Goal: Navigation & Orientation: Go to known website

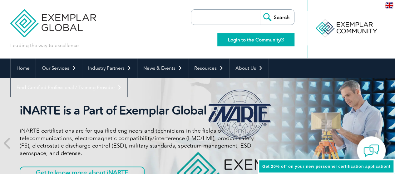
click at [238, 41] on link "Login to the Community" at bounding box center [255, 39] width 77 height 13
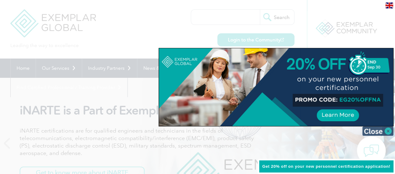
click at [379, 130] on img at bounding box center [377, 131] width 31 height 9
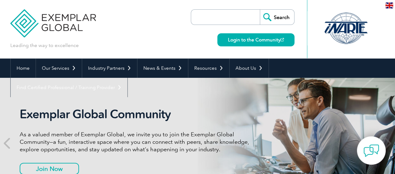
click at [84, 28] on img at bounding box center [53, 18] width 86 height 37
